Goal: Task Accomplishment & Management: Complete application form

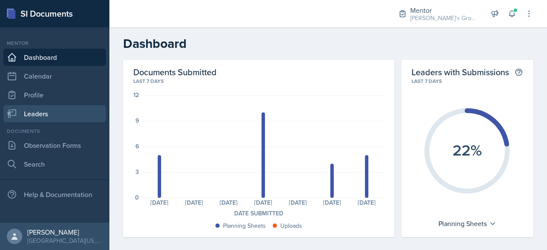
click at [41, 112] on link "Leaders" at bounding box center [54, 113] width 103 height 17
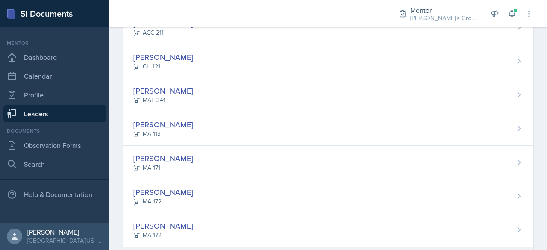
scroll to position [96, 0]
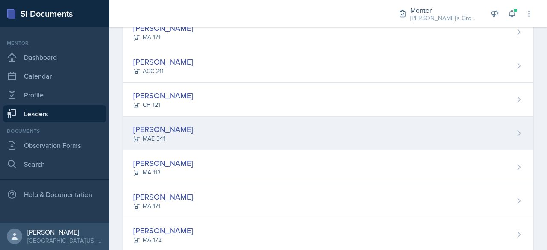
click at [231, 134] on div "[PERSON_NAME] MAE 341" at bounding box center [328, 134] width 410 height 34
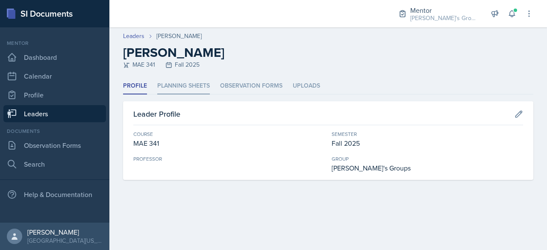
click at [192, 84] on li "Planning Sheets" at bounding box center [183, 86] width 53 height 17
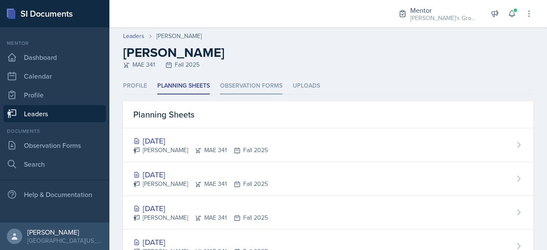
click at [254, 88] on li "Observation Forms" at bounding box center [251, 86] width 62 height 17
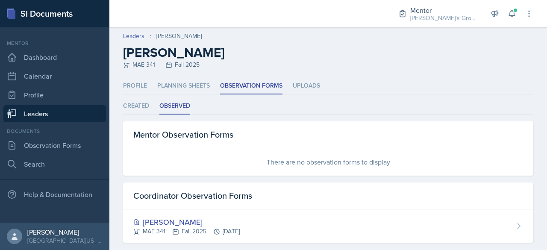
scroll to position [12, 0]
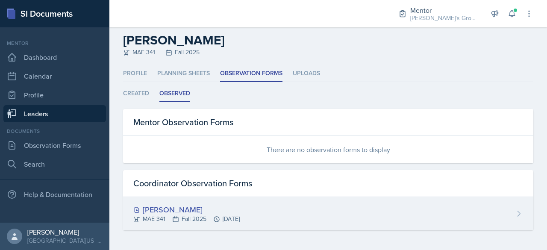
click at [248, 200] on div "[PERSON_NAME] MAE 341 Fall 2025 [DATE]" at bounding box center [328, 213] width 410 height 33
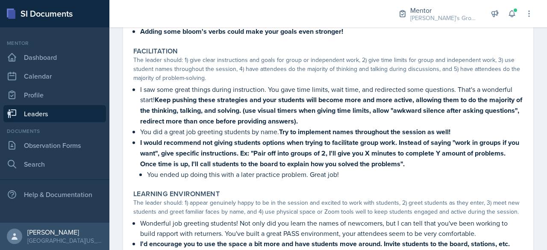
scroll to position [494, 0]
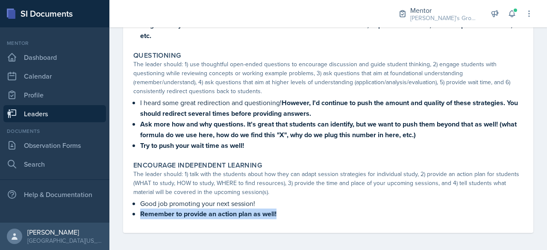
drag, startPoint x: 283, startPoint y: 209, endPoint x: 120, endPoint y: 212, distance: 163.3
click at [311, 214] on p "Remember to provide an action plan as well!" at bounding box center [331, 214] width 383 height 11
drag, startPoint x: 276, startPoint y: 215, endPoint x: 142, endPoint y: 211, distance: 134.3
click at [142, 211] on strong "Remember to provide an action plan as well!" at bounding box center [208, 214] width 136 height 10
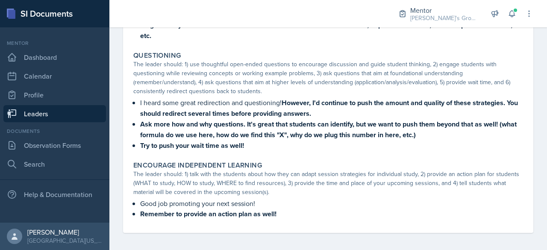
click at [297, 210] on p "Remember to provide an action plan as well!" at bounding box center [331, 214] width 383 height 11
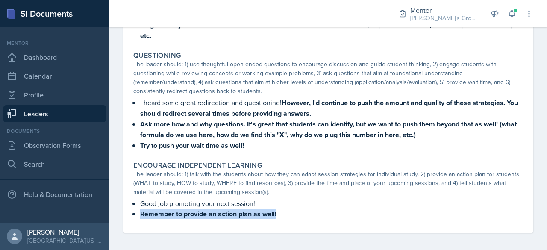
drag, startPoint x: 297, startPoint y: 210, endPoint x: 123, endPoint y: 225, distance: 174.2
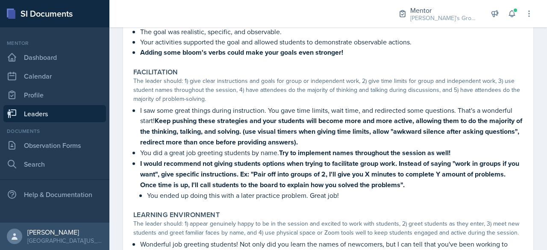
scroll to position [34, 0]
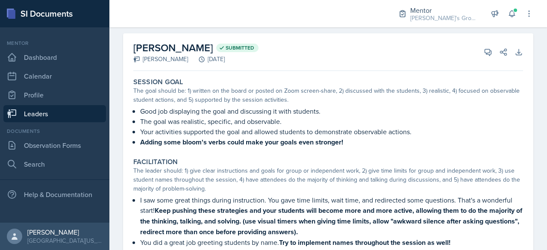
drag, startPoint x: 347, startPoint y: 144, endPoint x: 128, endPoint y: 157, distance: 219.2
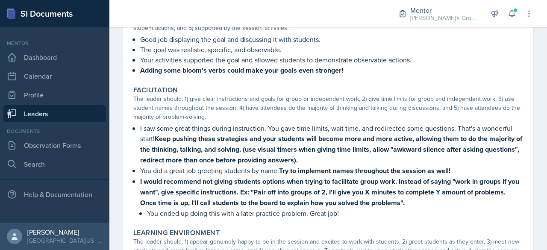
scroll to position [108, 0]
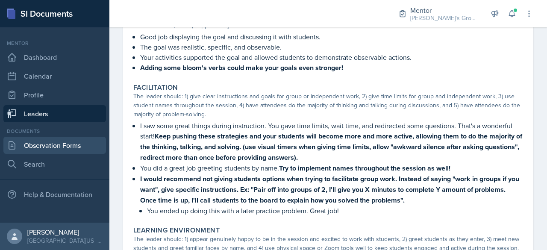
click at [77, 144] on link "Observation Forms" at bounding box center [54, 145] width 103 height 17
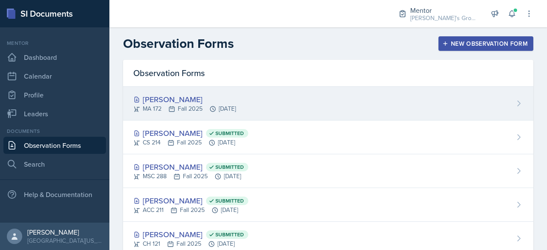
click at [236, 93] on div "[PERSON_NAME] MA 172 Fall 2025 [DATE]" at bounding box center [328, 104] width 410 height 34
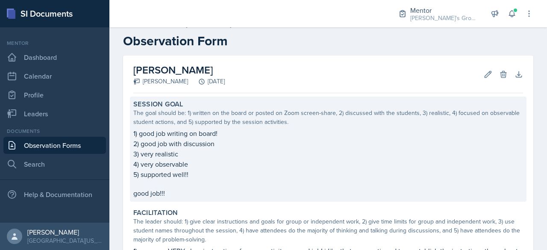
scroll to position [13, 0]
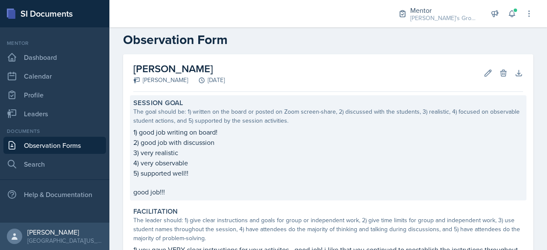
click at [246, 185] on p at bounding box center [328, 182] width 390 height 9
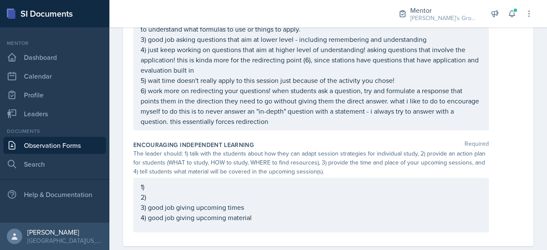
scroll to position [675, 0]
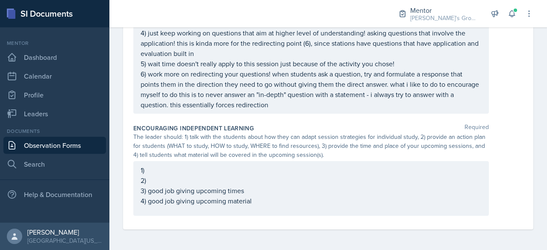
click at [253, 167] on div "1) 2) 3) good job giving upcoming times 4) good job giving upcoming material" at bounding box center [311, 188] width 356 height 55
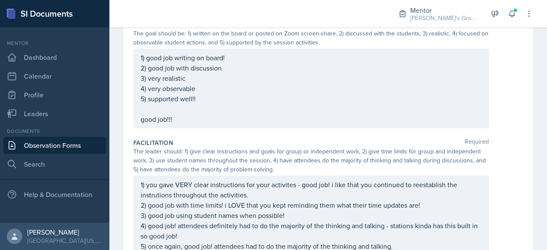
scroll to position [0, 0]
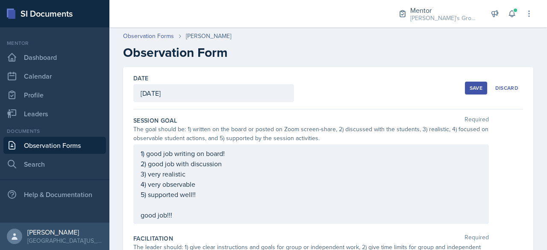
click at [458, 88] on div "Date [DATE] [DATE] 31 1 2 3 4 5 6 7 8 9 10 11 12 13 14 15 16 17 18 19 20 21 22 …" at bounding box center [328, 88] width 390 height 42
click at [472, 86] on div "Save" at bounding box center [476, 88] width 13 height 7
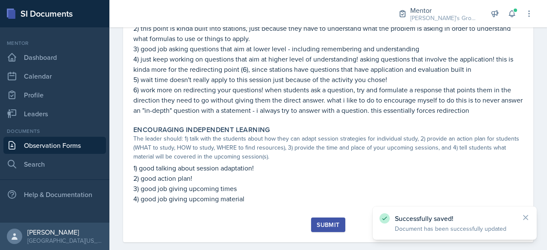
scroll to position [593, 0]
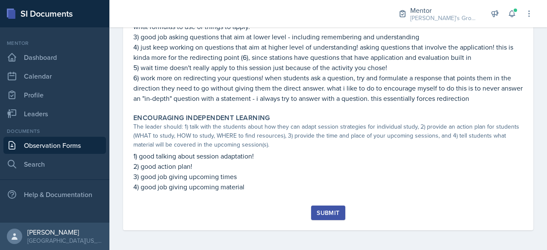
click at [331, 212] on div "Submit" at bounding box center [328, 212] width 23 height 7
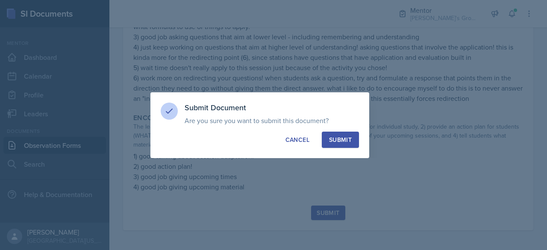
click at [338, 141] on div "Submit" at bounding box center [340, 140] width 23 height 9
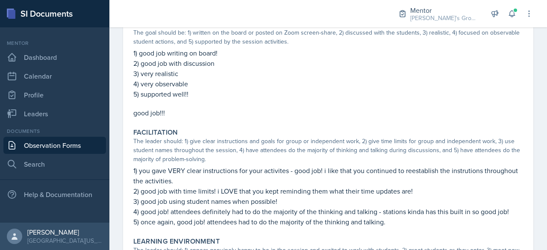
scroll to position [94, 0]
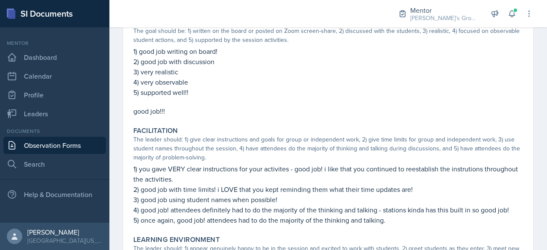
click at [221, 183] on p "1) you gave VERY clear instructions for your activites - good job! i like that …" at bounding box center [328, 174] width 390 height 21
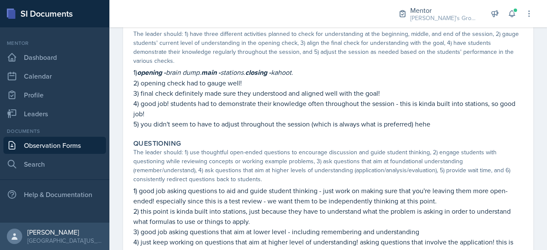
scroll to position [412, 0]
